Goal: Transaction & Acquisition: Purchase product/service

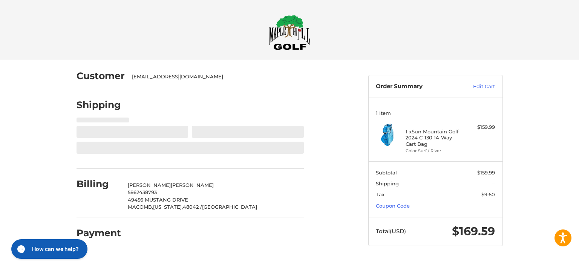
select select "**"
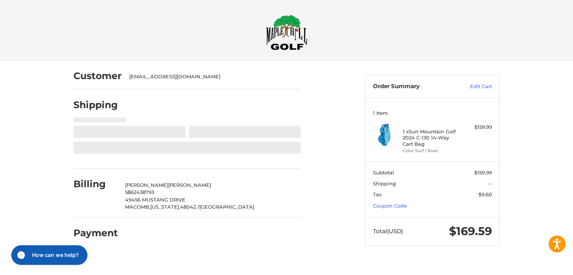
select select "**"
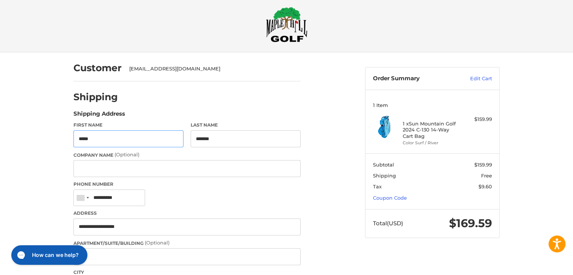
scroll to position [12, 0]
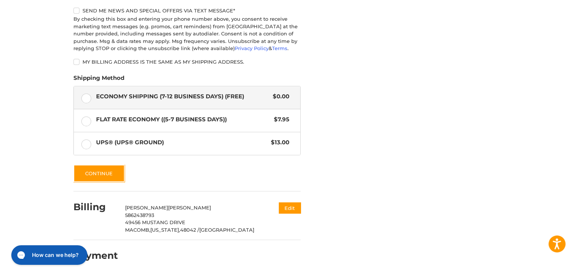
scroll to position [364, 0]
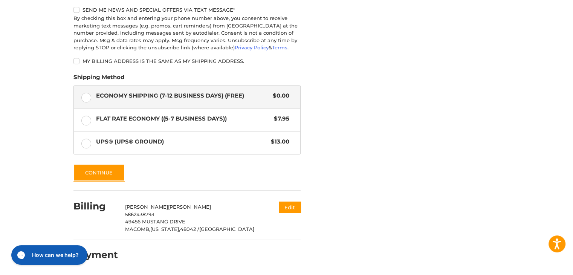
drag, startPoint x: 573, startPoint y: 186, endPoint x: 565, endPoint y: 151, distance: 35.2
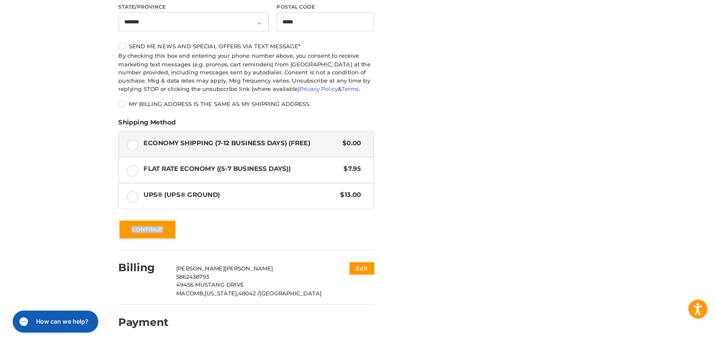
scroll to position [295, 0]
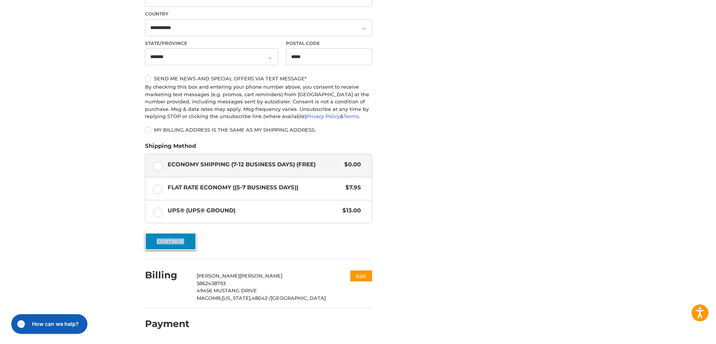
click at [170, 238] on button "Continue" at bounding box center [170, 240] width 51 height 17
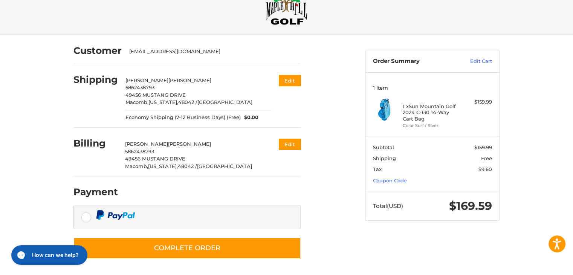
scroll to position [26, 0]
click at [380, 180] on link "Coupon Code" at bounding box center [390, 180] width 34 height 6
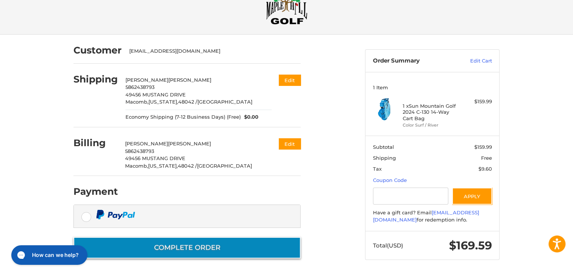
click at [251, 249] on button "Complete order" at bounding box center [186, 247] width 227 height 21
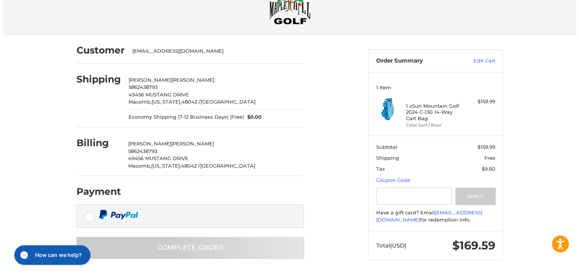
scroll to position [0, 0]
